Goal: Information Seeking & Learning: Learn about a topic

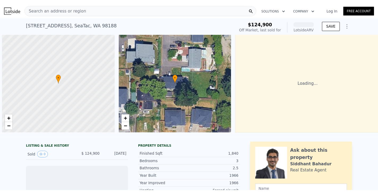
scroll to position [0, 2]
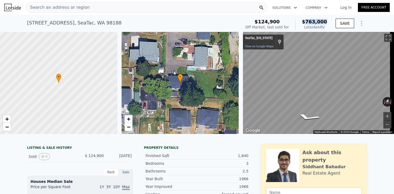
drag, startPoint x: 309, startPoint y: 21, endPoint x: 328, endPoint y: 21, distance: 18.3
click at [328, 21] on div "$124,900 Off Market, last sold for $763,000 Lotside ARV" at bounding box center [286, 24] width 86 height 15
copy span "763,000"
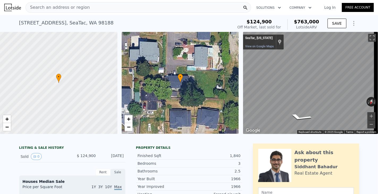
click at [65, 6] on span "Search an address or region" at bounding box center [58, 7] width 64 height 6
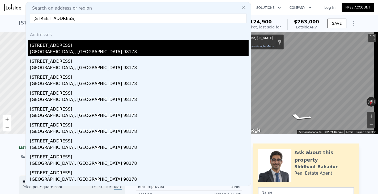
type input "[STREET_ADDRESS]"
click at [41, 47] on div "[STREET_ADDRESS]" at bounding box center [139, 44] width 218 height 8
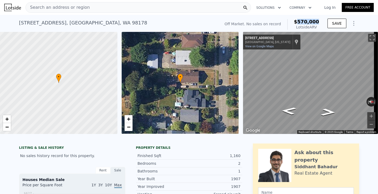
drag, startPoint x: 301, startPoint y: 20, endPoint x: 321, endPoint y: 21, distance: 19.4
click at [321, 21] on div "Off Market. No sales on record $570,000 Lotside ARV SAVE" at bounding box center [290, 24] width 136 height 15
copy span "570,000"
click at [68, 6] on span "Search an address or region" at bounding box center [58, 7] width 64 height 6
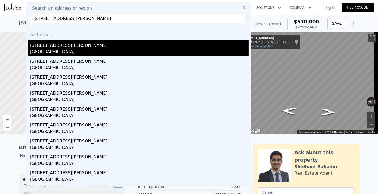
type input "[STREET_ADDRESS][PERSON_NAME]"
click at [45, 52] on div "[GEOGRAPHIC_DATA]" at bounding box center [139, 52] width 218 height 7
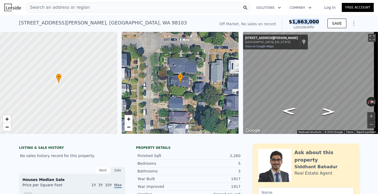
drag, startPoint x: 298, startPoint y: 22, endPoint x: 320, endPoint y: 21, distance: 22.4
click at [320, 21] on div "Off Market. No sales on record $1,663,000 Lotside ARV" at bounding box center [269, 24] width 104 height 15
copy span "1,663,000"
click at [73, 5] on span "Search an address or region" at bounding box center [58, 7] width 64 height 6
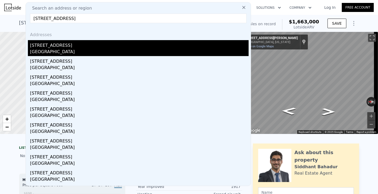
type input "[STREET_ADDRESS]"
click at [53, 46] on div "[STREET_ADDRESS]" at bounding box center [139, 44] width 218 height 8
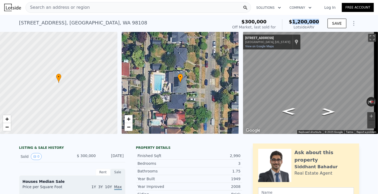
drag, startPoint x: 297, startPoint y: 21, endPoint x: 320, endPoint y: 22, distance: 23.4
click at [320, 22] on div "$300,000 Off Market, last sold for $1,200,000 Lotside ARV SAVE" at bounding box center [294, 24] width 129 height 15
copy span "1,200,000"
click at [74, 7] on span "Search an address or region" at bounding box center [58, 7] width 64 height 6
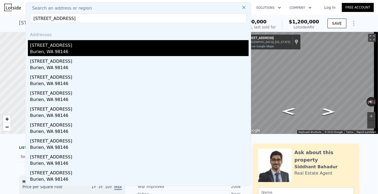
type input "[STREET_ADDRESS]"
click at [39, 46] on div "[STREET_ADDRESS]" at bounding box center [139, 44] width 218 height 8
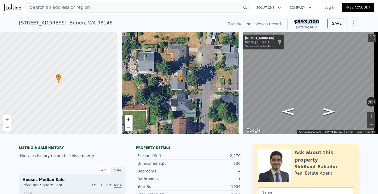
drag, startPoint x: 300, startPoint y: 20, endPoint x: 320, endPoint y: 22, distance: 19.7
click at [320, 22] on div "Off Market. No sales on record $893,000 Lotside ARV" at bounding box center [271, 24] width 99 height 15
copy span "893,000"
click at [58, 6] on span "Search an address or region" at bounding box center [58, 7] width 64 height 6
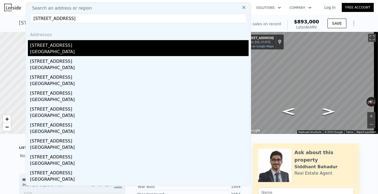
type input "[STREET_ADDRESS]"
click at [35, 48] on div "[STREET_ADDRESS]" at bounding box center [139, 44] width 218 height 8
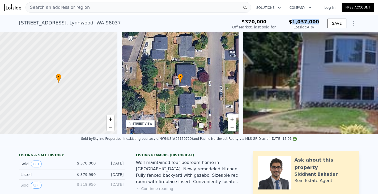
drag, startPoint x: 297, startPoint y: 21, endPoint x: 322, endPoint y: 21, distance: 25.5
click at [322, 21] on div "$370,000 Off Market, last sold for $1,037,000 Lotside ARV SAVE" at bounding box center [294, 24] width 129 height 15
copy span "1,037,000"
click at [58, 6] on span "Search an address or region" at bounding box center [58, 7] width 64 height 6
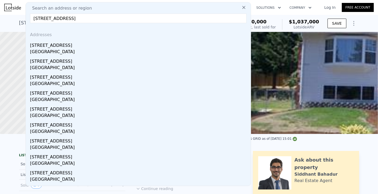
type input "[STREET_ADDRESS]"
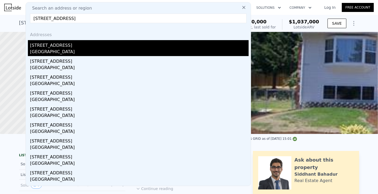
click at [45, 48] on div "[STREET_ADDRESS]" at bounding box center [139, 44] width 218 height 8
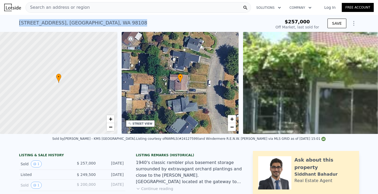
drag, startPoint x: 103, startPoint y: 23, endPoint x: 6, endPoint y: 22, distance: 96.9
click at [6, 22] on div "[STREET_ADDRESS] Sold [DATE] for $257k $257,000 Off Market, last sold for SAVE" at bounding box center [189, 23] width 378 height 17
copy div "[STREET_ADDRESS]"
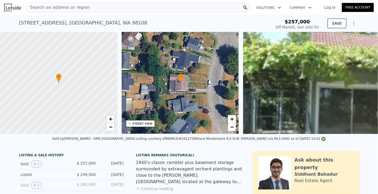
click at [67, 9] on span "Search an address or region" at bounding box center [58, 7] width 64 height 6
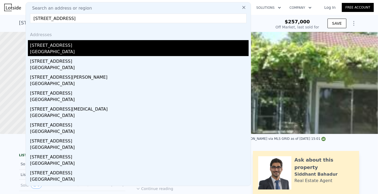
type input "[STREET_ADDRESS]"
click at [57, 49] on div "[GEOGRAPHIC_DATA]" at bounding box center [139, 52] width 218 height 7
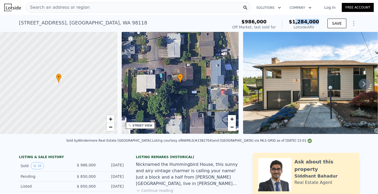
drag, startPoint x: 298, startPoint y: 22, endPoint x: 317, endPoint y: 23, distance: 19.1
click at [317, 23] on span "$1,284,000" at bounding box center [304, 22] width 30 height 6
drag, startPoint x: 297, startPoint y: 22, endPoint x: 320, endPoint y: 24, distance: 22.7
click at [320, 24] on div "$986,000 Off Market, last sold for $1,284,000 Lotside ARV" at bounding box center [275, 24] width 91 height 15
copy span "1,284,000"
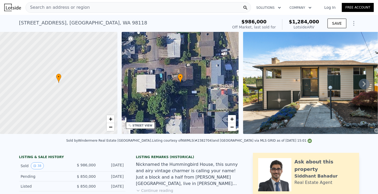
click at [60, 8] on span "Search an address or region" at bounding box center [58, 7] width 64 height 6
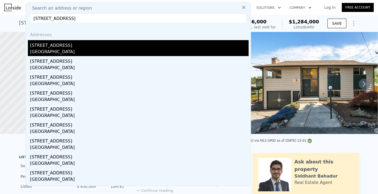
type input "[STREET_ADDRESS]"
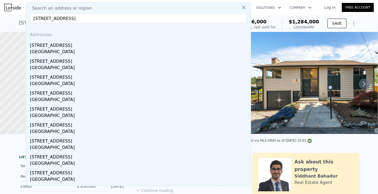
drag, startPoint x: 48, startPoint y: 46, endPoint x: 304, endPoint y: 35, distance: 256.2
click at [48, 46] on div "[STREET_ADDRESS]" at bounding box center [139, 44] width 218 height 8
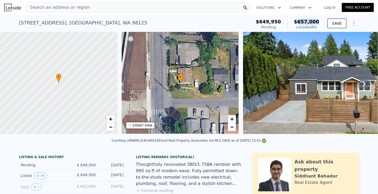
drag, startPoint x: 301, startPoint y: 21, endPoint x: 322, endPoint y: 23, distance: 21.8
click at [322, 23] on div "$649,950 Pending $657,000 Lotside ARV SAVE" at bounding box center [306, 24] width 105 height 15
copy span "657,000"
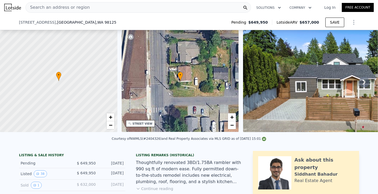
scroll to position [157, 0]
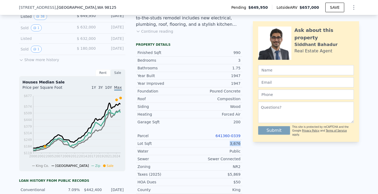
drag, startPoint x: 229, startPoint y: 147, endPoint x: 240, endPoint y: 147, distance: 11.4
click at [240, 147] on div "LISTING & SALE HISTORY Pending $ 649,950 [DATE] Listed 38 $ 649,950 [DATE] Sold…" at bounding box center [189, 152] width 340 height 316
copy div "3,676"
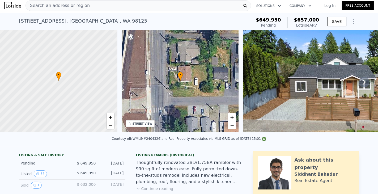
scroll to position [0, 0]
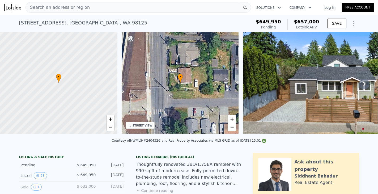
click at [45, 4] on div "Search an address or region" at bounding box center [58, 7] width 64 height 10
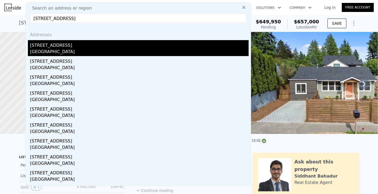
type input "[STREET_ADDRESS]"
click at [45, 47] on div "[STREET_ADDRESS]" at bounding box center [139, 44] width 218 height 8
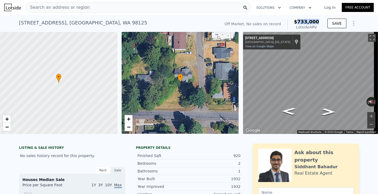
drag, startPoint x: 300, startPoint y: 21, endPoint x: 319, endPoint y: 21, distance: 18.3
click at [319, 20] on div "Off Market. No sales on record $733,000 Lotside ARV" at bounding box center [271, 24] width 99 height 15
